Goal: Find specific page/section: Find specific page/section

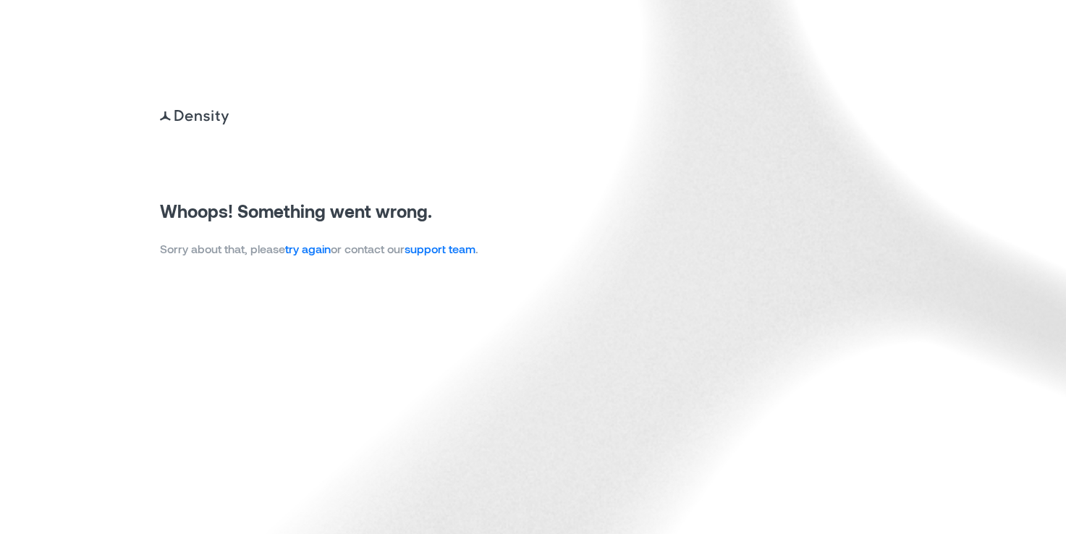
click at [311, 255] on link "try again" at bounding box center [308, 249] width 46 height 14
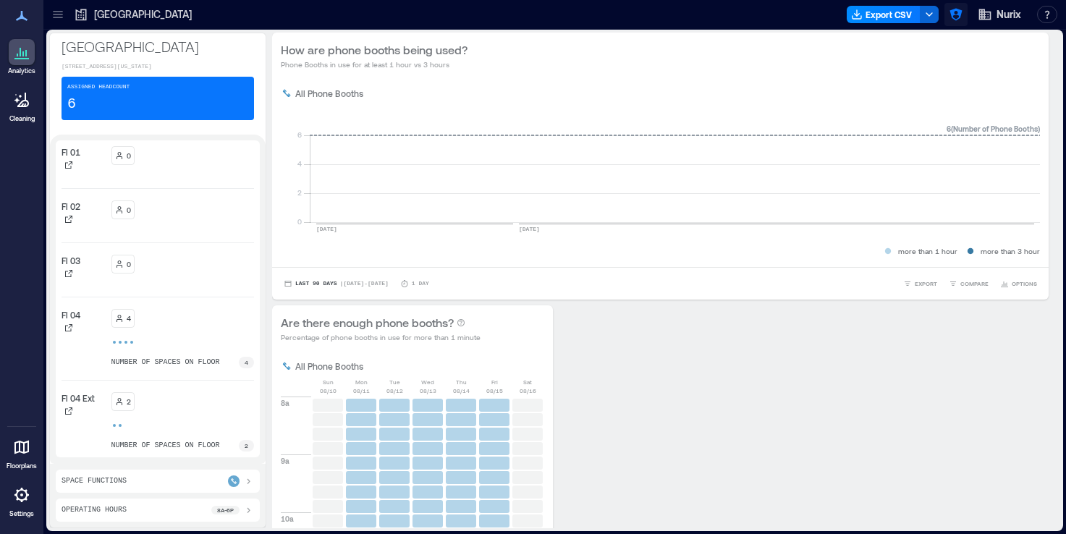
click at [954, 19] on icon "button" at bounding box center [955, 15] width 12 height 12
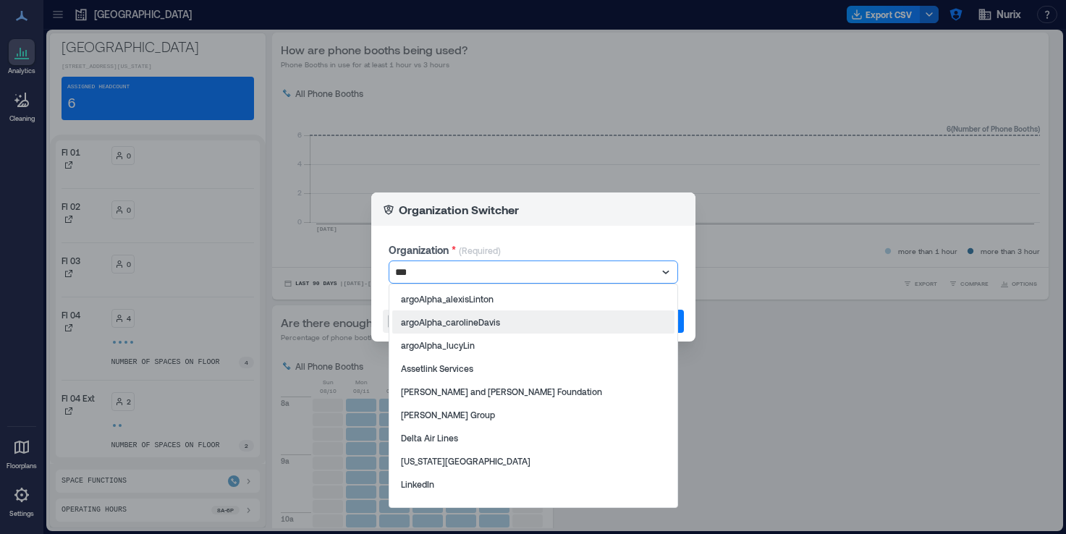
type input "****"
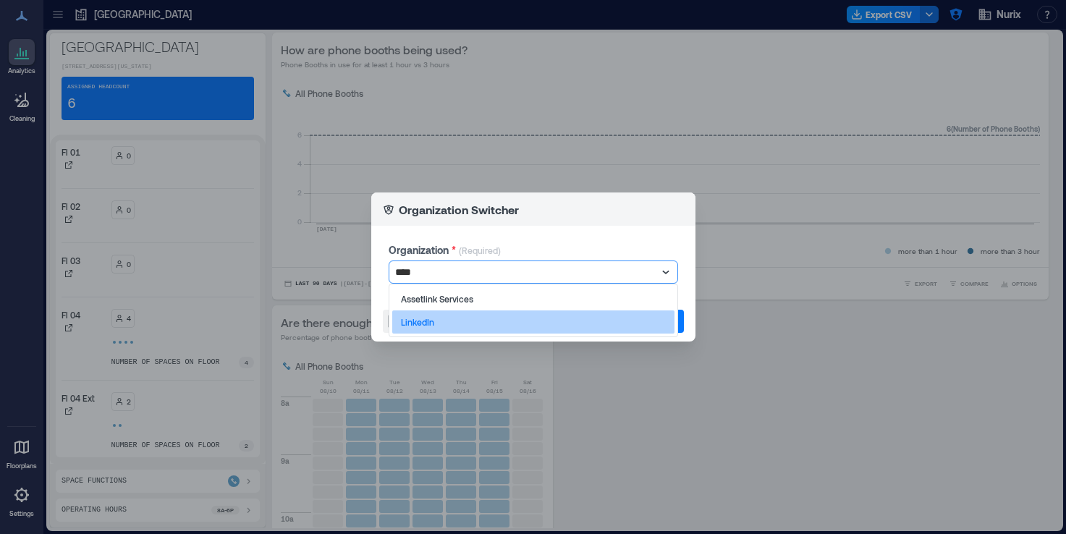
click at [417, 320] on p "LinkedIn" at bounding box center [417, 322] width 33 height 12
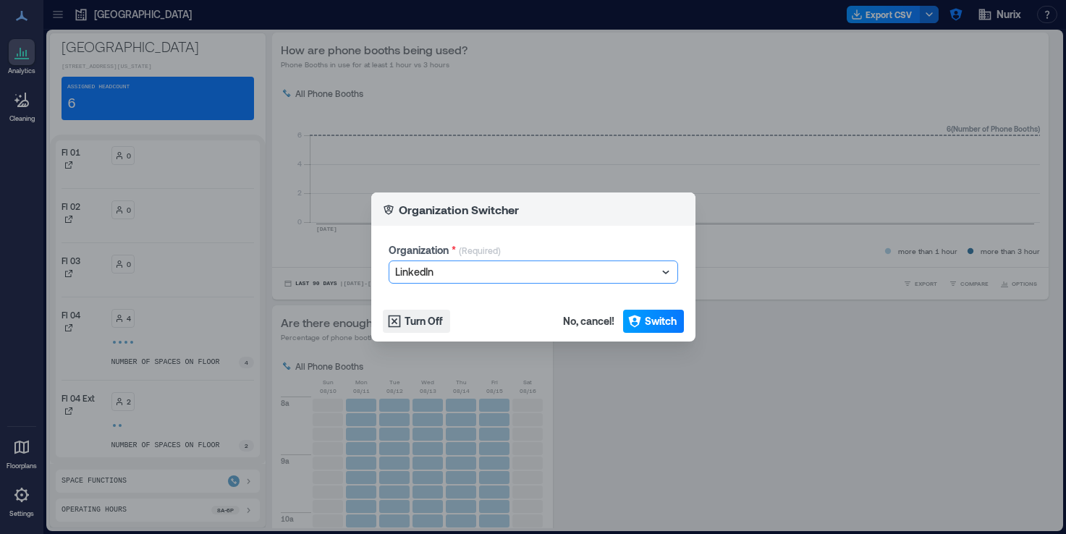
click at [676, 325] on span "Switch" at bounding box center [661, 321] width 32 height 14
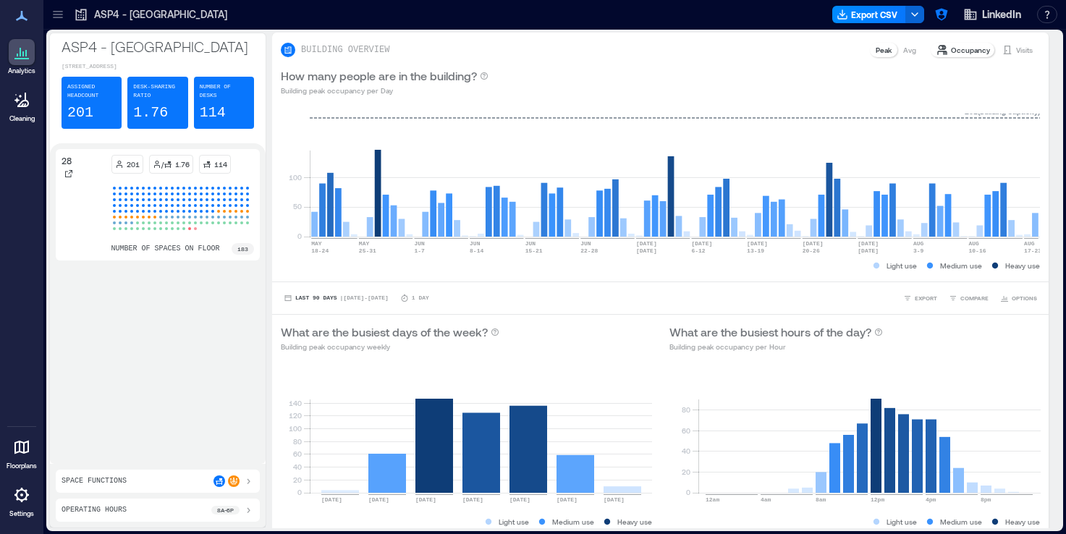
click at [56, 14] on icon at bounding box center [57, 14] width 9 height 1
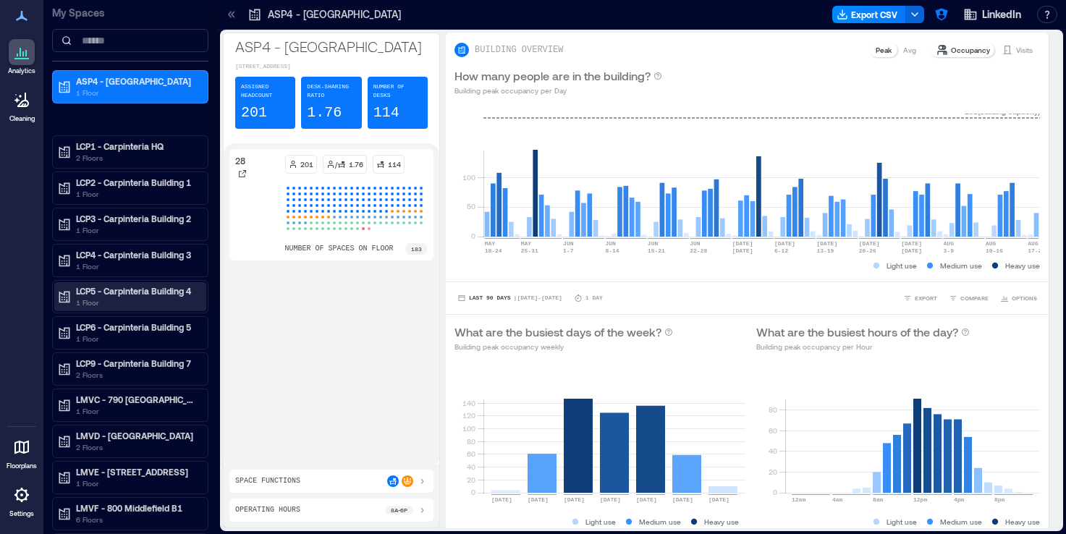
click at [165, 298] on p "1 Floor" at bounding box center [137, 303] width 122 height 12
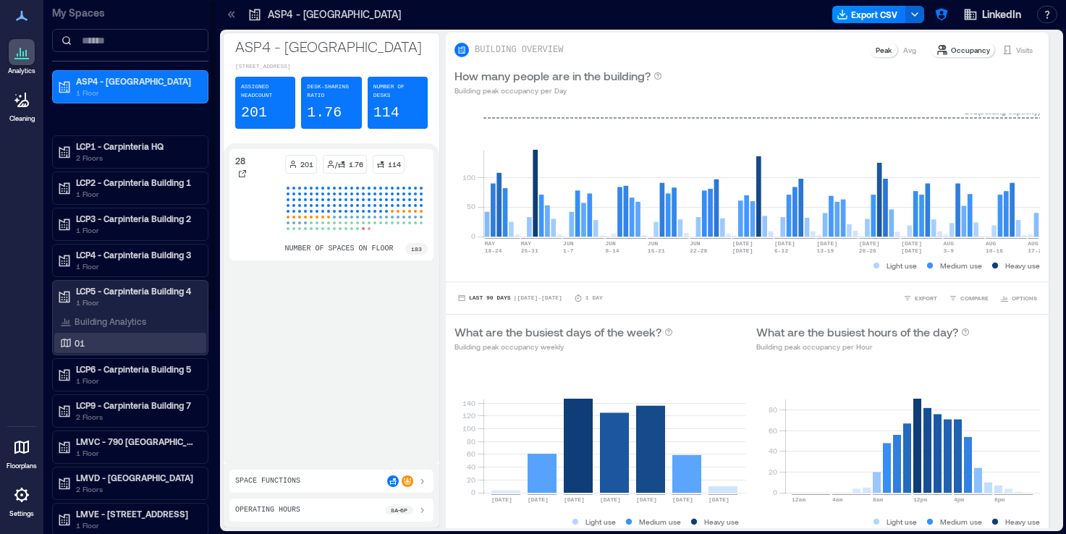
click at [129, 340] on div "01" at bounding box center [127, 343] width 140 height 14
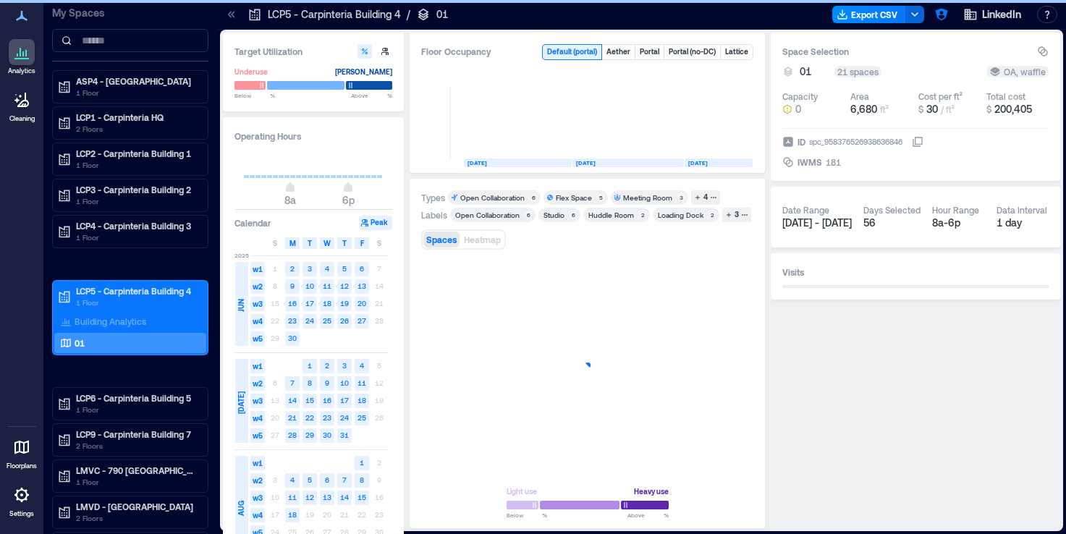
click at [230, 17] on icon at bounding box center [231, 14] width 14 height 14
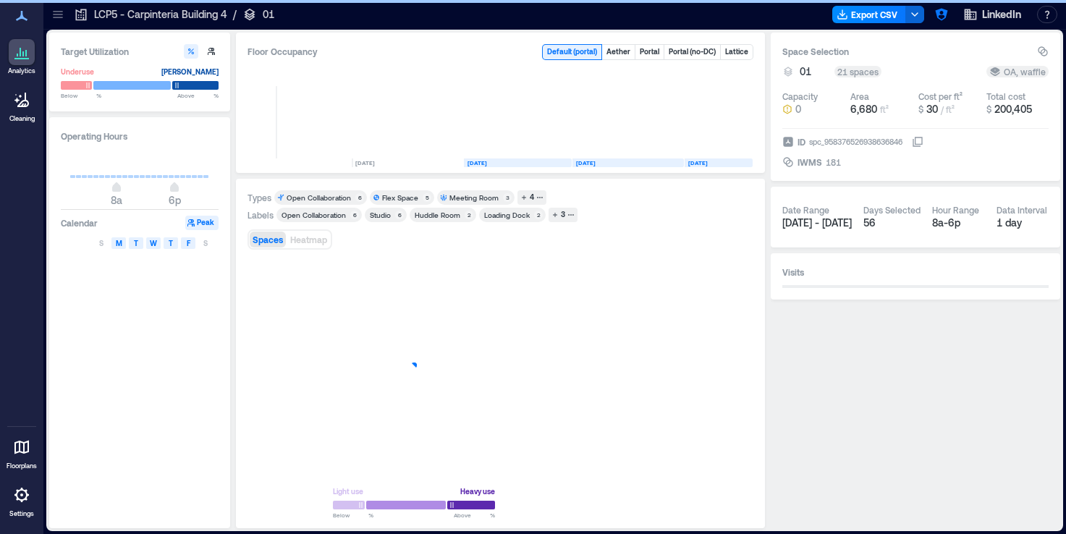
scroll to position [0, 3251]
